Goal: Information Seeking & Learning: Learn about a topic

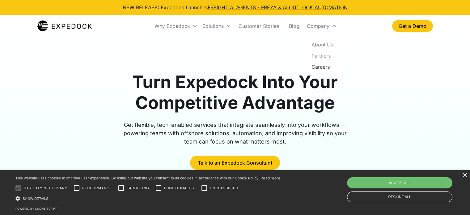
click at [323, 67] on link "Careers" at bounding box center [321, 66] width 31 height 11
click at [388, 194] on div "Decline all" at bounding box center [399, 196] width 105 height 11
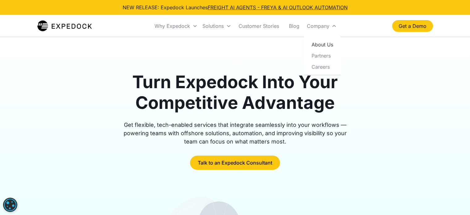
click at [326, 40] on link "About Us" at bounding box center [321, 44] width 31 height 11
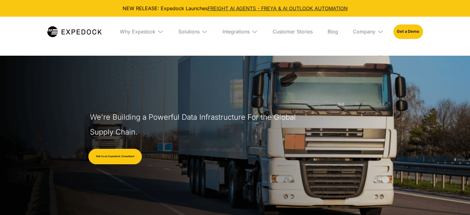
scroll to position [20, 0]
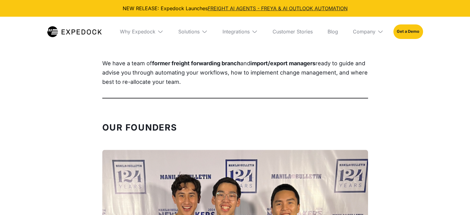
select select
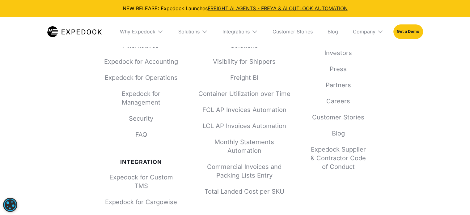
scroll to position [2651, 0]
